Goal: Transaction & Acquisition: Purchase product/service

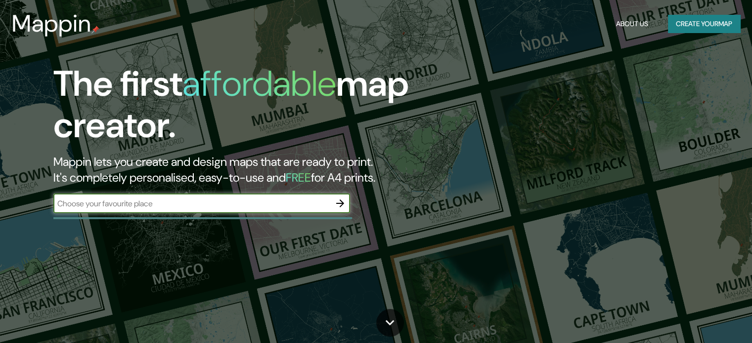
click at [237, 208] on input "text" at bounding box center [191, 203] width 277 height 11
type input "[STREET_ADDRESS]"
click at [339, 201] on icon "button" at bounding box center [340, 204] width 12 height 12
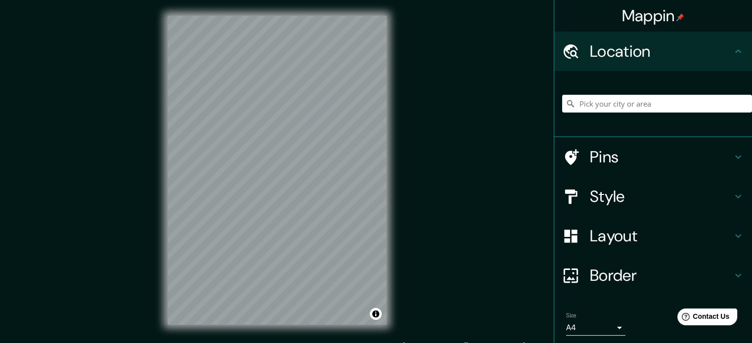
click at [603, 159] on h4 "Pins" at bounding box center [661, 157] width 142 height 20
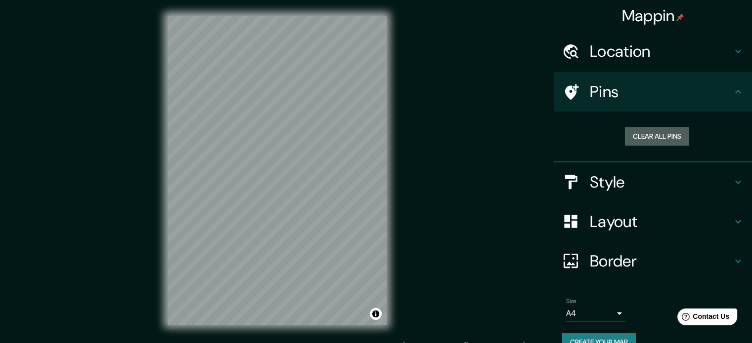
click at [625, 143] on button "Clear all pins" at bounding box center [657, 136] width 64 height 18
click at [630, 141] on button "Clear all pins" at bounding box center [657, 136] width 64 height 18
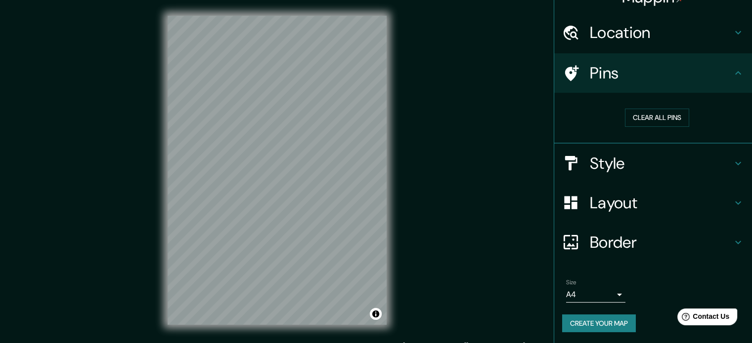
click at [599, 193] on h4 "Layout" at bounding box center [661, 203] width 142 height 20
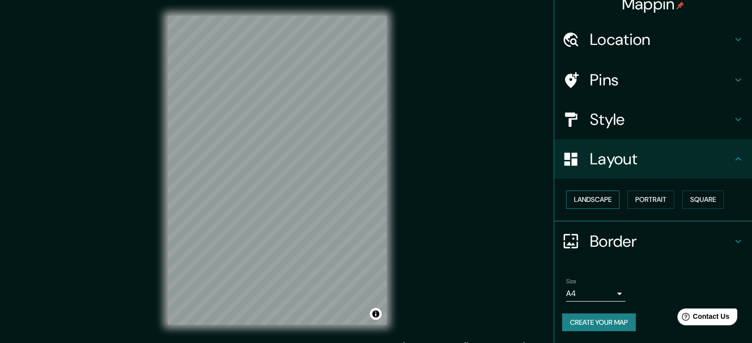
scroll to position [11, 0]
click at [599, 207] on button "Landscape" at bounding box center [592, 201] width 53 height 18
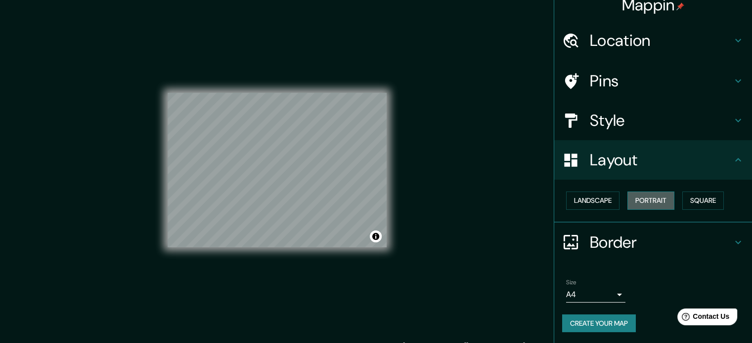
click at [627, 197] on button "Portrait" at bounding box center [650, 201] width 47 height 18
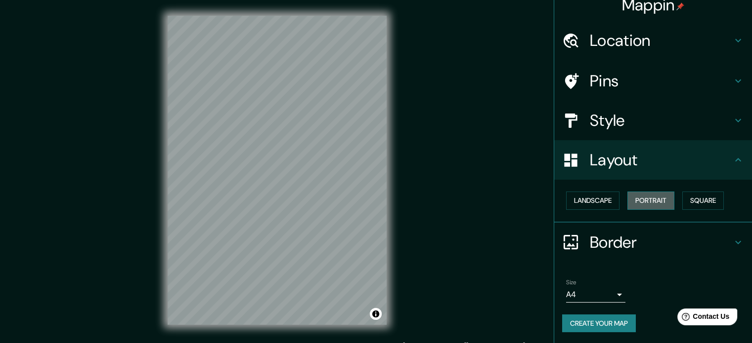
click at [669, 201] on button "Portrait" at bounding box center [650, 201] width 47 height 18
click at [683, 201] on button "Square" at bounding box center [703, 201] width 42 height 18
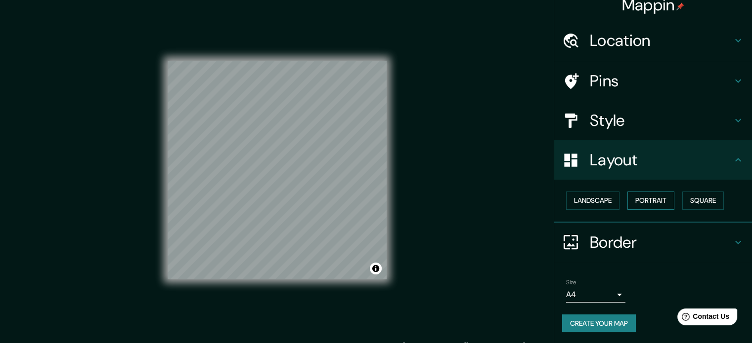
click at [635, 199] on button "Portrait" at bounding box center [650, 201] width 47 height 18
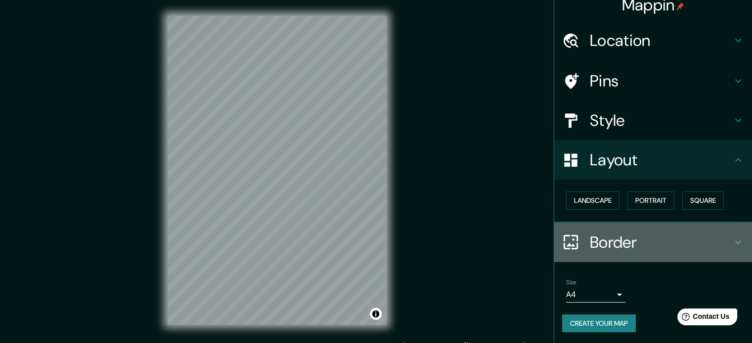
click at [594, 235] on h4 "Border" at bounding box center [661, 243] width 142 height 20
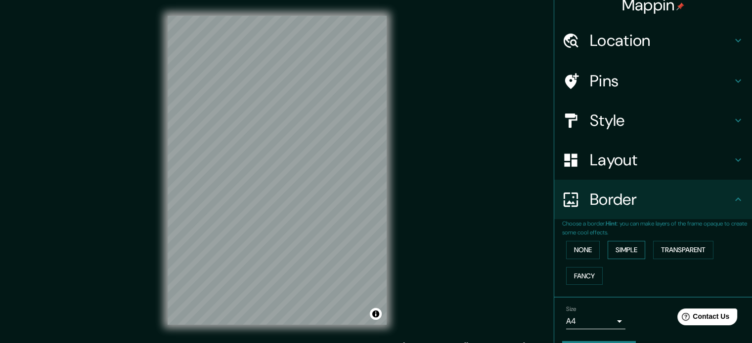
click at [616, 245] on button "Simple" at bounding box center [626, 250] width 38 height 18
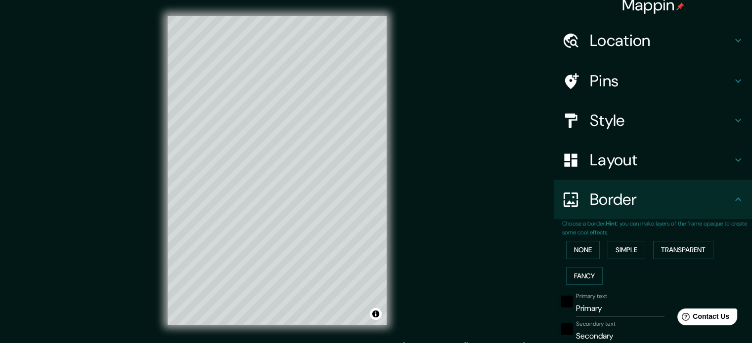
click at [647, 245] on div "None Simple Transparent Fancy" at bounding box center [657, 263] width 190 height 52
click at [663, 249] on button "Transparent" at bounding box center [683, 250] width 60 height 18
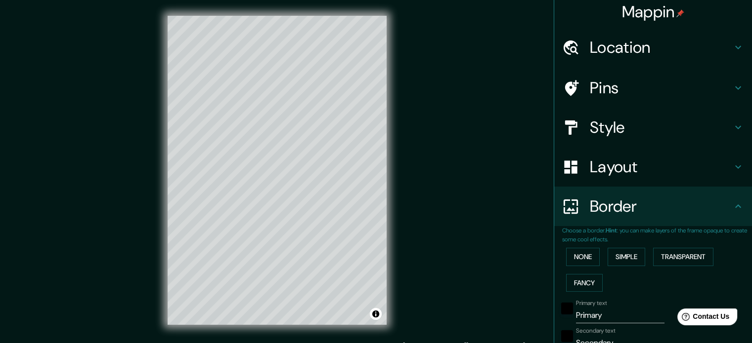
scroll to position [0, 0]
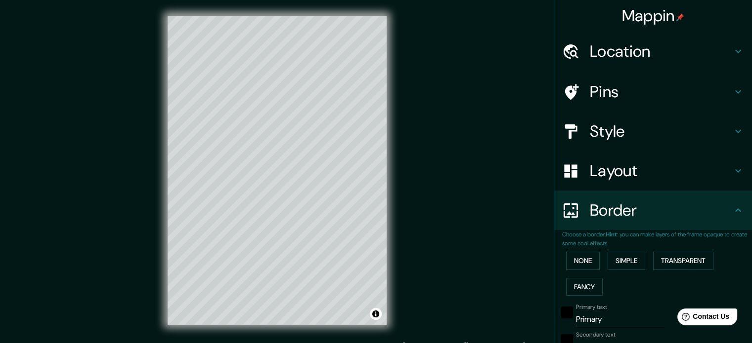
click at [631, 51] on h4 "Location" at bounding box center [661, 52] width 142 height 20
type input "213"
type input "35"
